Goal: Information Seeking & Learning: Learn about a topic

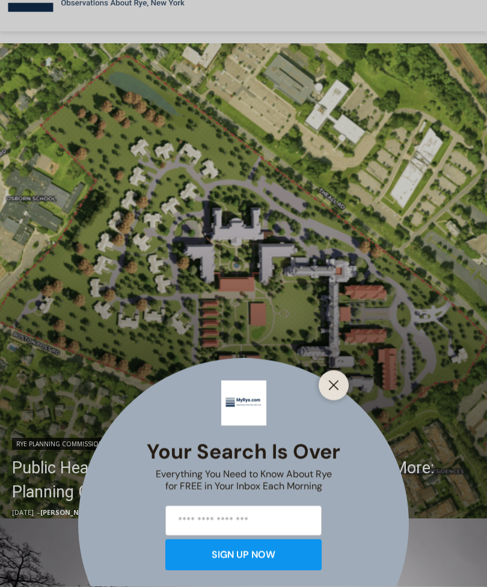
scroll to position [212, 0]
click at [335, 391] on icon "Close" at bounding box center [334, 385] width 11 height 11
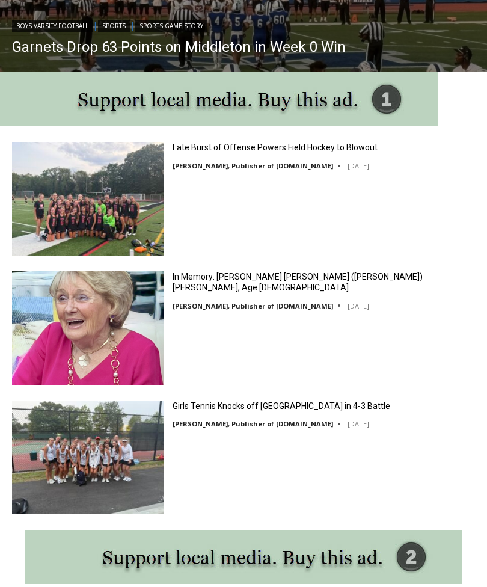
scroll to position [1154, 0]
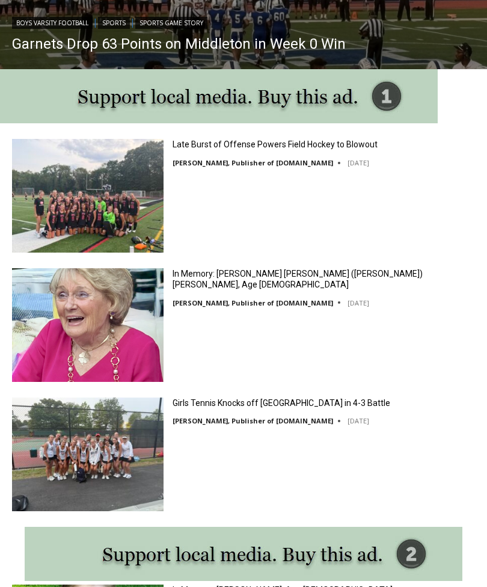
click at [125, 459] on img at bounding box center [88, 455] width 152 height 114
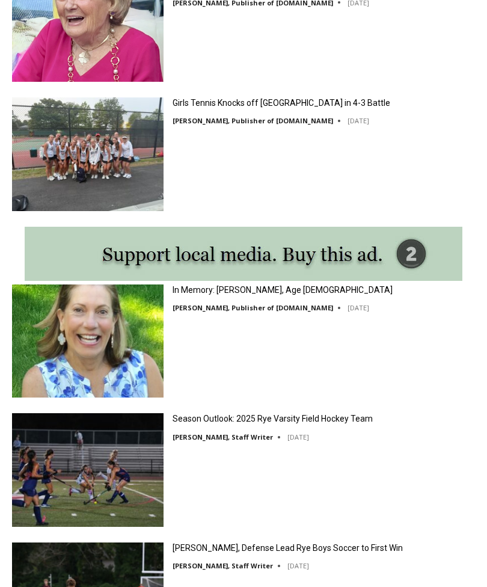
scroll to position [1456, 0]
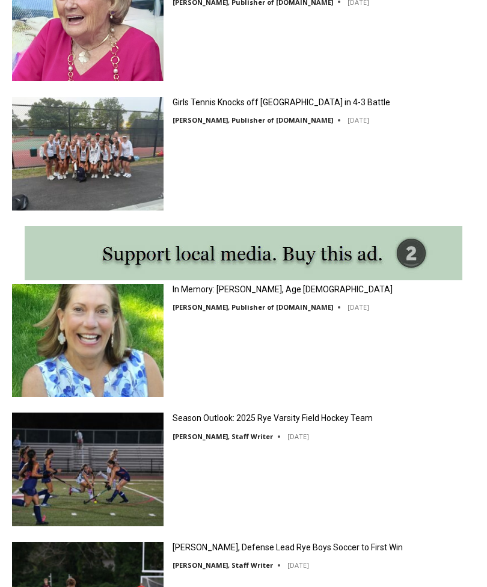
click at [135, 351] on img at bounding box center [88, 341] width 152 height 114
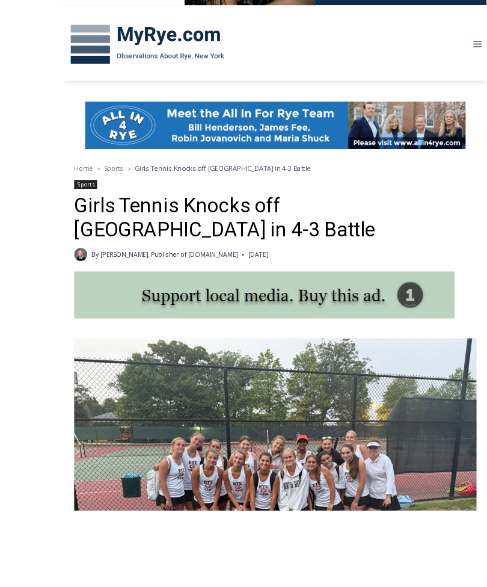
scroll to position [236, 0]
